Goal: Information Seeking & Learning: Learn about a topic

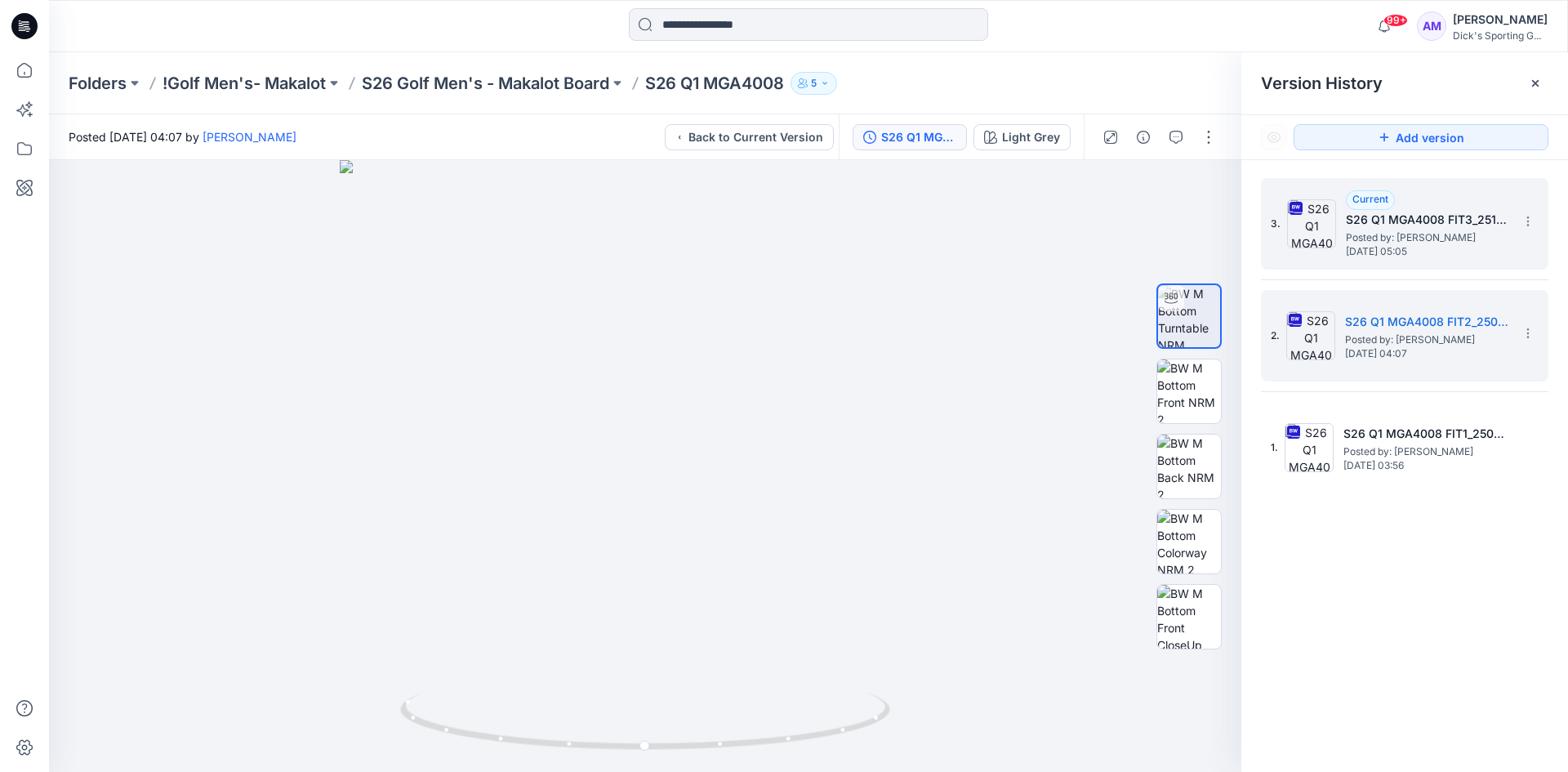
click at [1394, 240] on span "Posted by: [PERSON_NAME]" at bounding box center [1428, 238] width 163 height 16
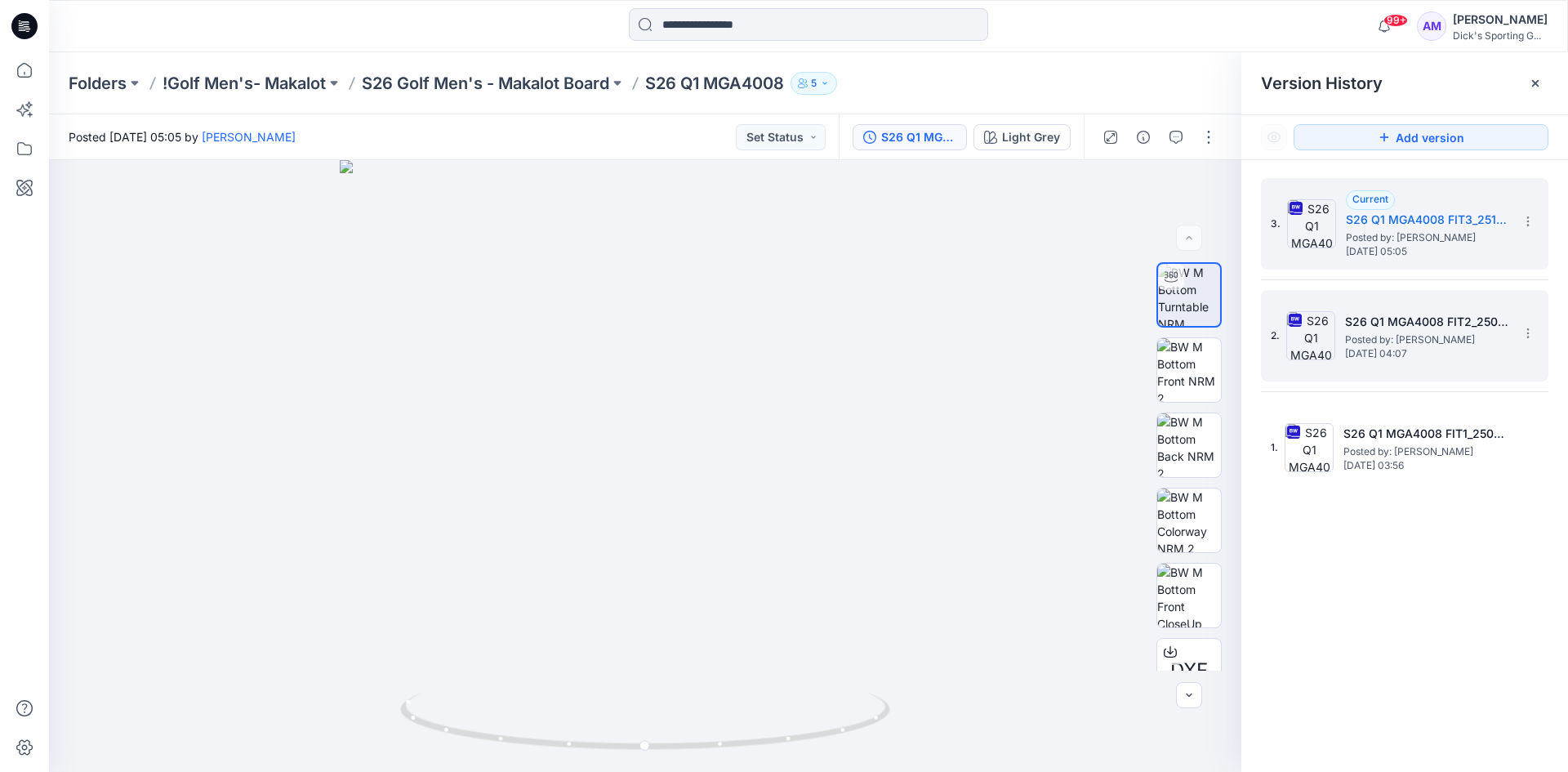
click at [1394, 337] on span "Posted by: [PERSON_NAME]" at bounding box center [1427, 340] width 163 height 16
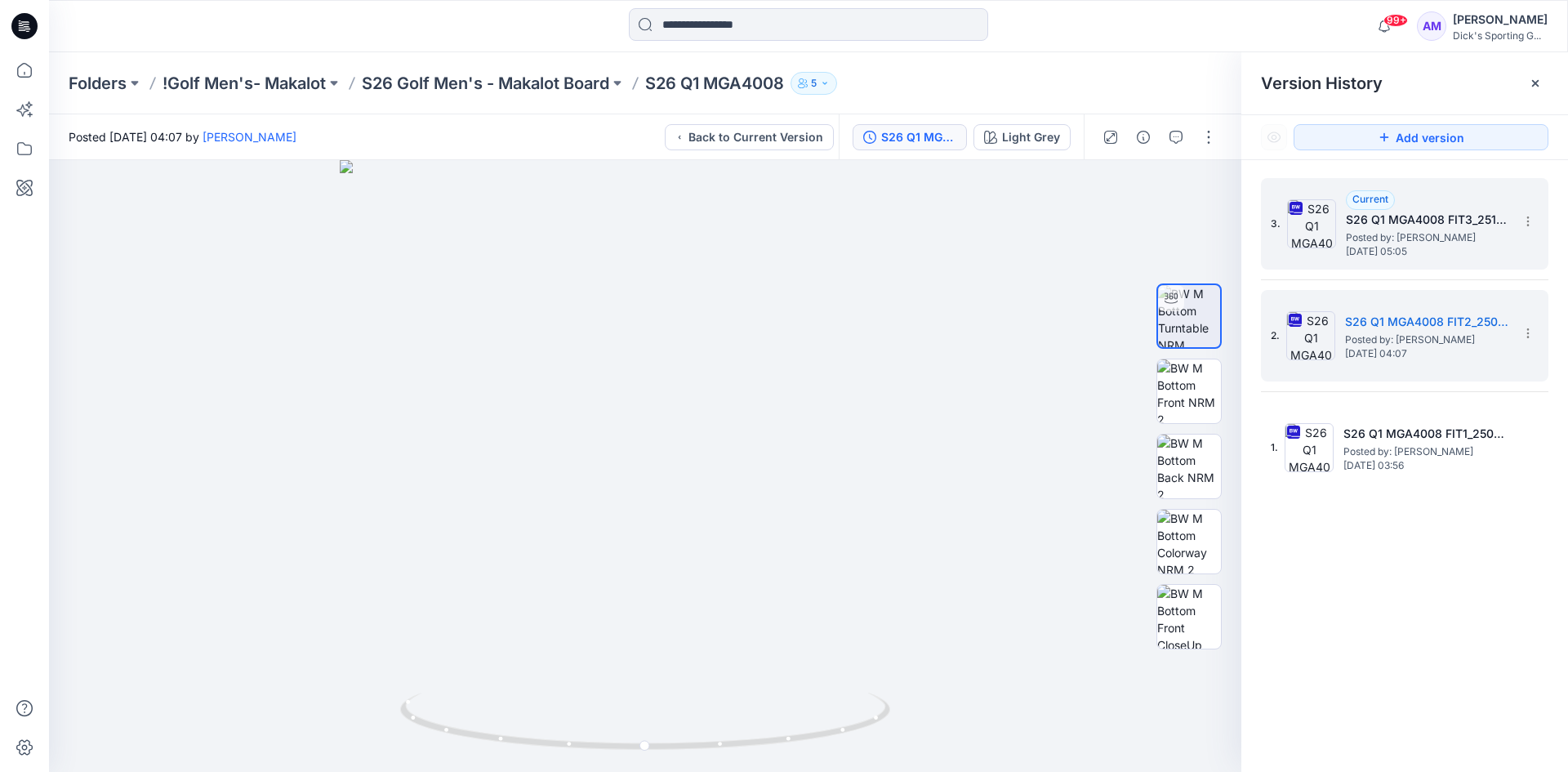
click at [1417, 240] on span "Posted by: [PERSON_NAME]" at bounding box center [1428, 238] width 163 height 16
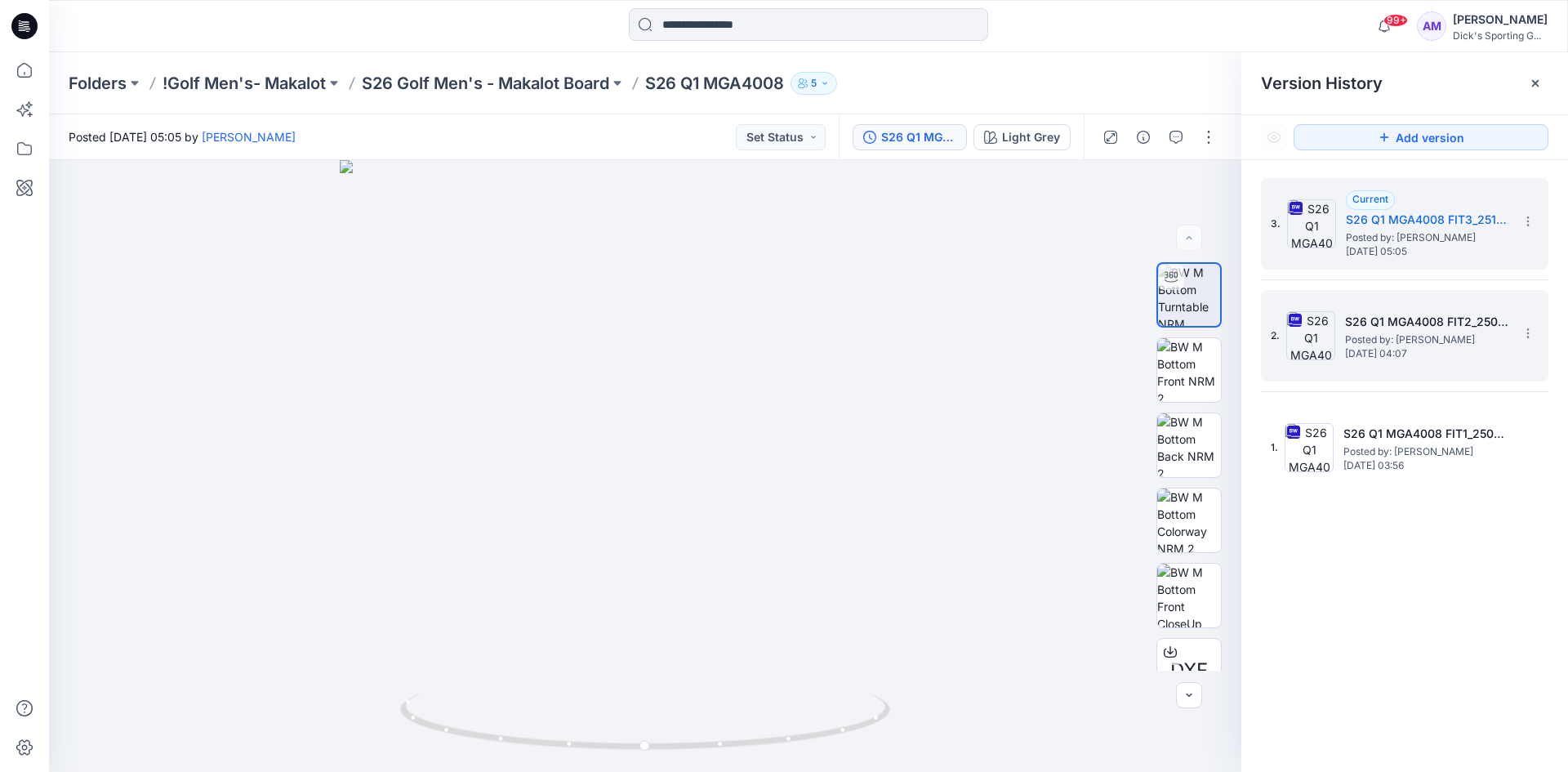
click at [1448, 329] on h5 "S26 Q1 MGA4008 FIT2_250901" at bounding box center [1427, 322] width 163 height 20
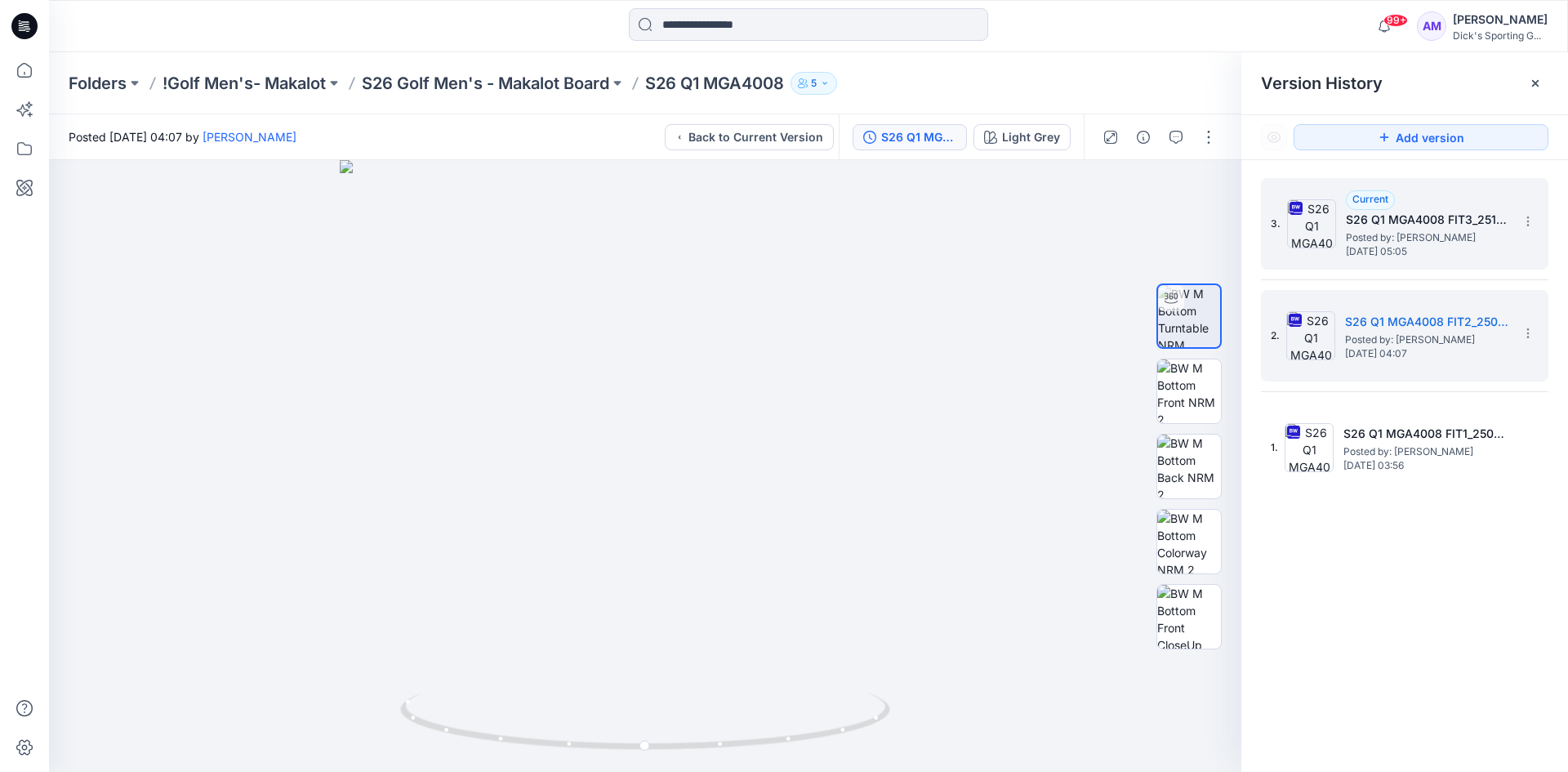
click at [1427, 241] on span "Posted by: [PERSON_NAME]" at bounding box center [1428, 238] width 163 height 16
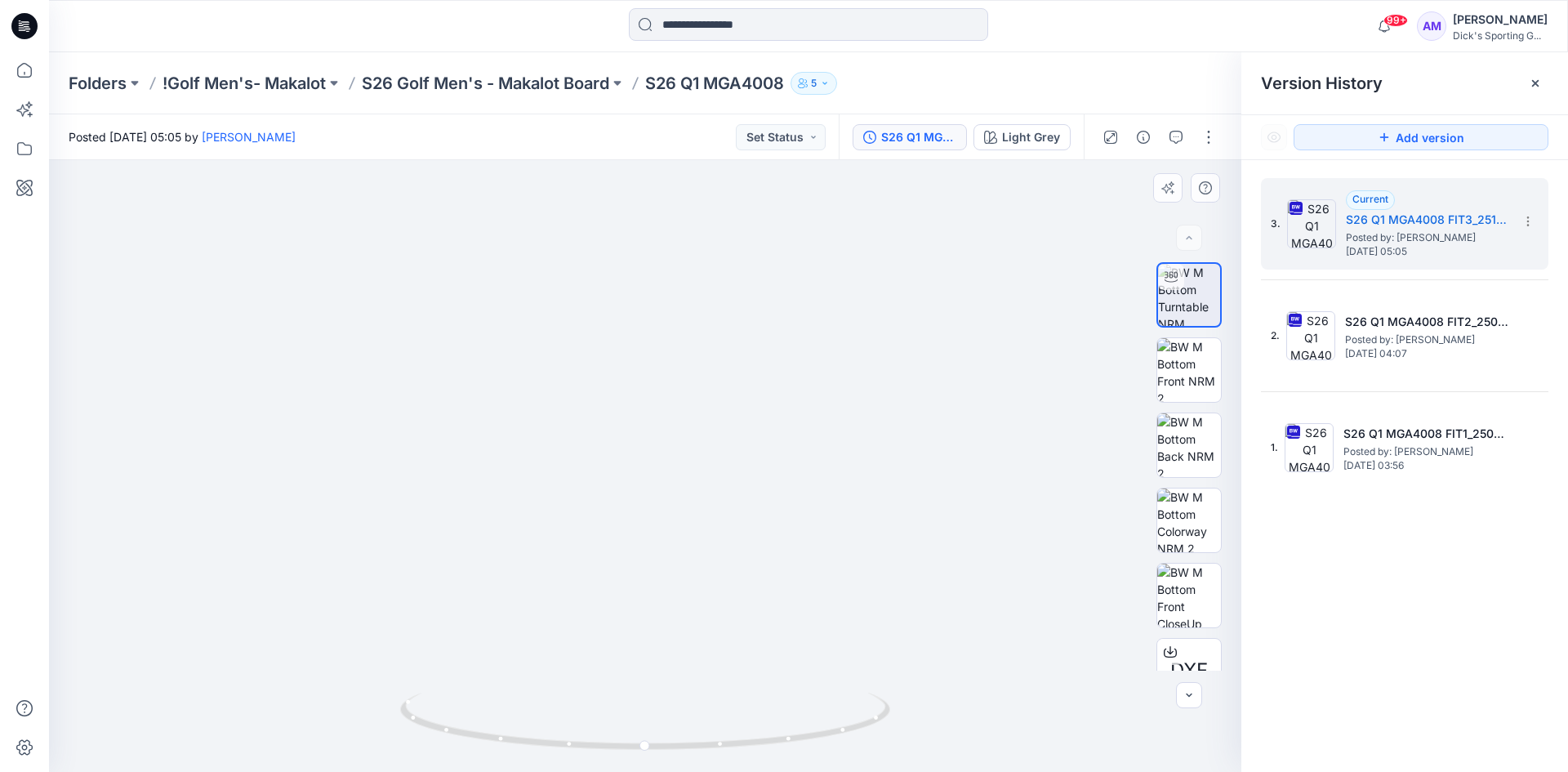
drag, startPoint x: 694, startPoint y: 316, endPoint x: 700, endPoint y: 517, distance: 201.1
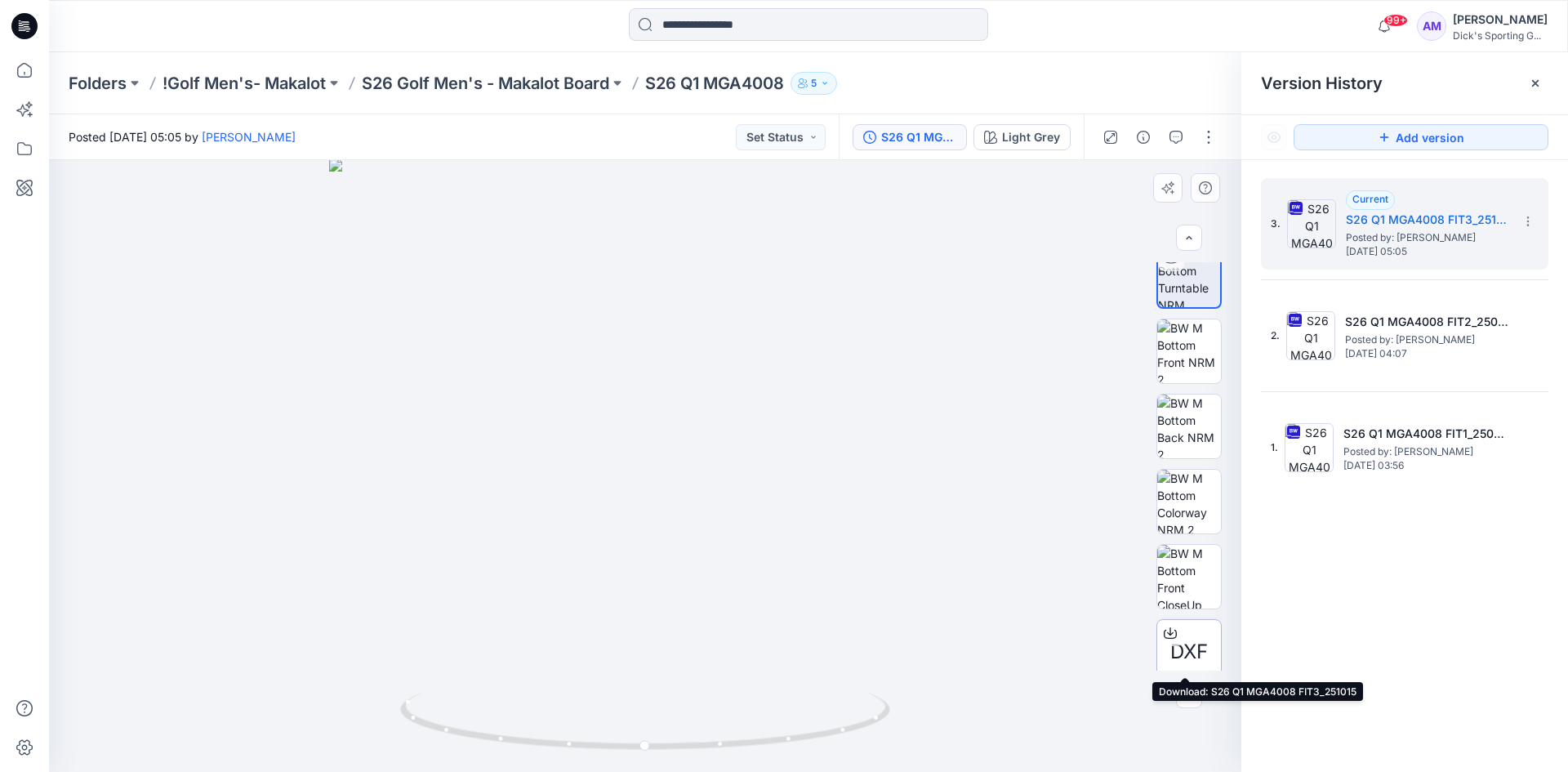
scroll to position [33, 0]
click at [1174, 645] on span "DXF" at bounding box center [1189, 639] width 38 height 30
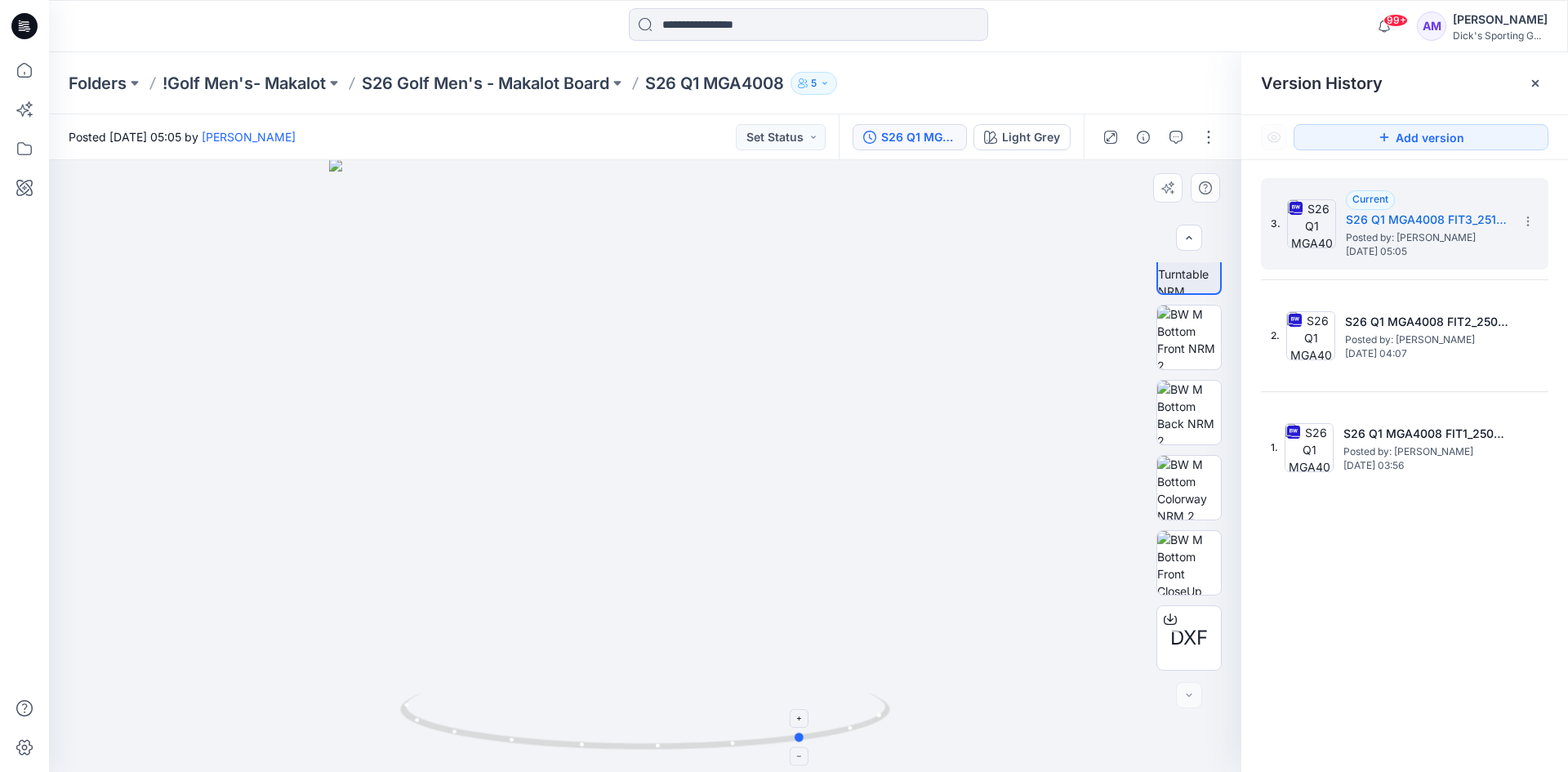
drag, startPoint x: 526, startPoint y: 744, endPoint x: 686, endPoint y: 752, distance: 160.2
click at [686, 752] on icon at bounding box center [647, 724] width 494 height 62
click at [89, 424] on div at bounding box center [645, 466] width 1193 height 612
drag, startPoint x: 549, startPoint y: 745, endPoint x: 674, endPoint y: 759, distance: 125.8
click at [674, 759] on div at bounding box center [645, 731] width 490 height 82
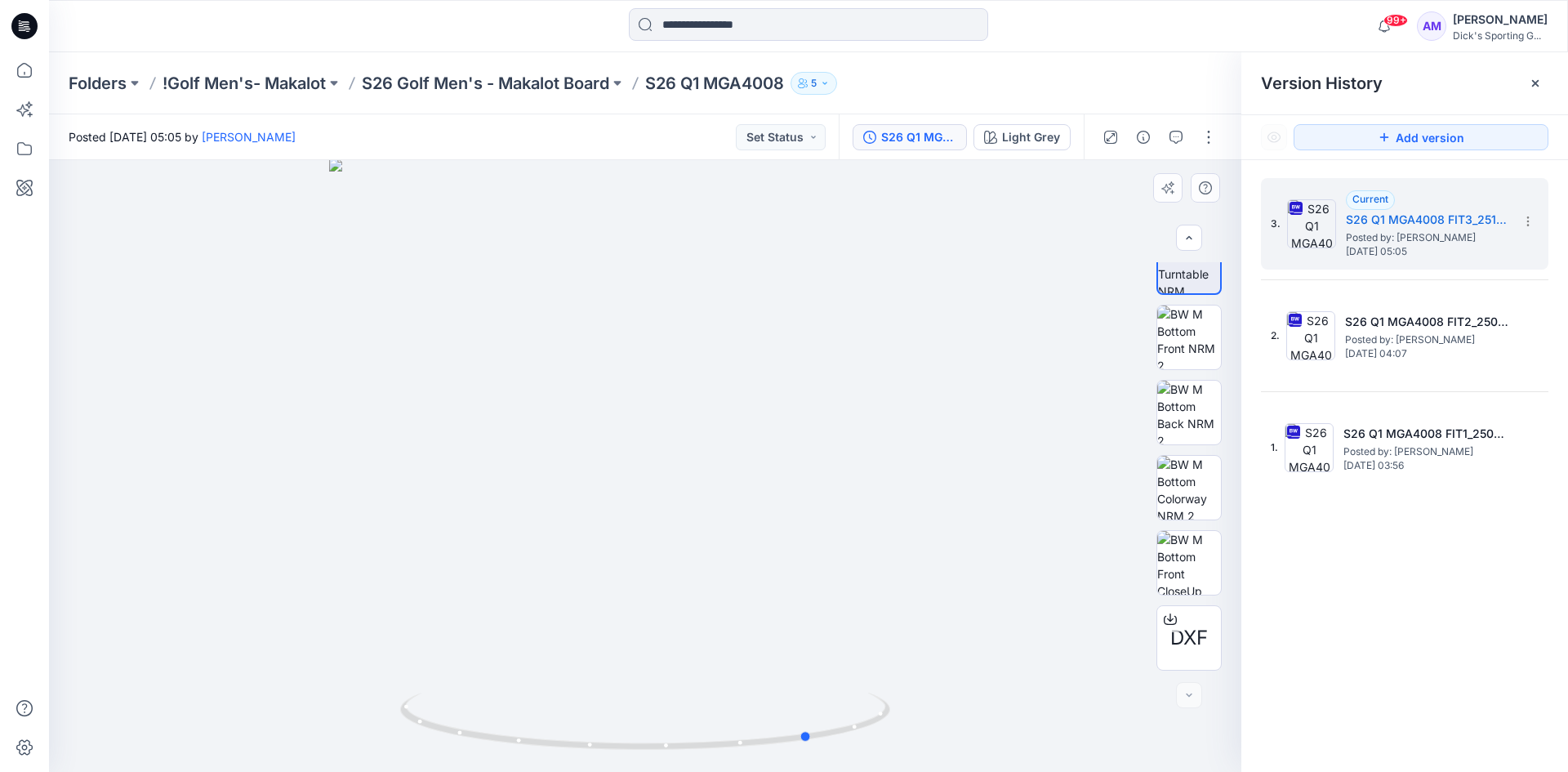
drag, startPoint x: 846, startPoint y: 742, endPoint x: 728, endPoint y: 763, distance: 119.9
click at [728, 763] on div at bounding box center [645, 731] width 490 height 82
